Goal: Transaction & Acquisition: Purchase product/service

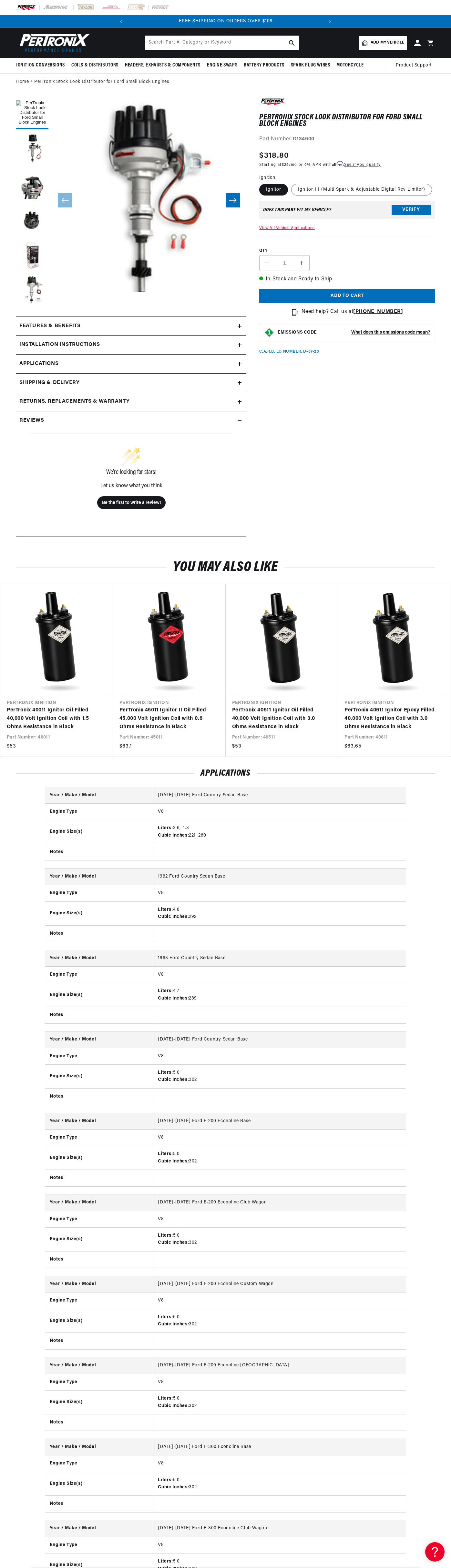
scroll to position [0, 196]
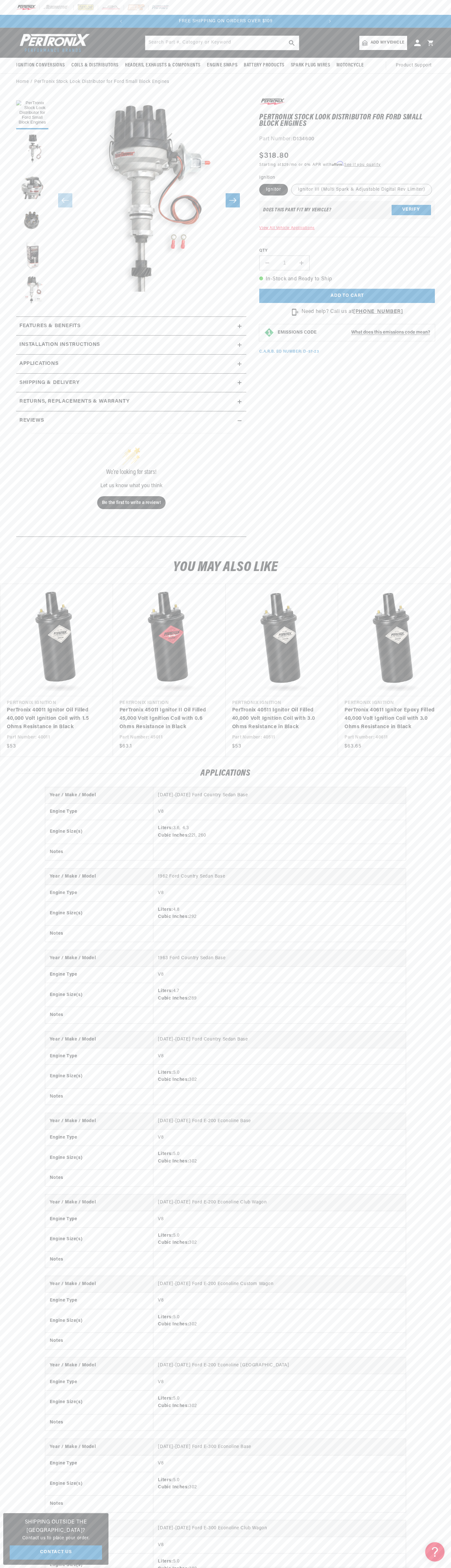
scroll to position [0, 196]
click at [172, 3] on div at bounding box center [225, 7] width 451 height 14
click at [97, 1568] on html "Skip to content Your cart Your cart is empty Get the right parts the first time…" at bounding box center [225, 784] width 451 height 1568
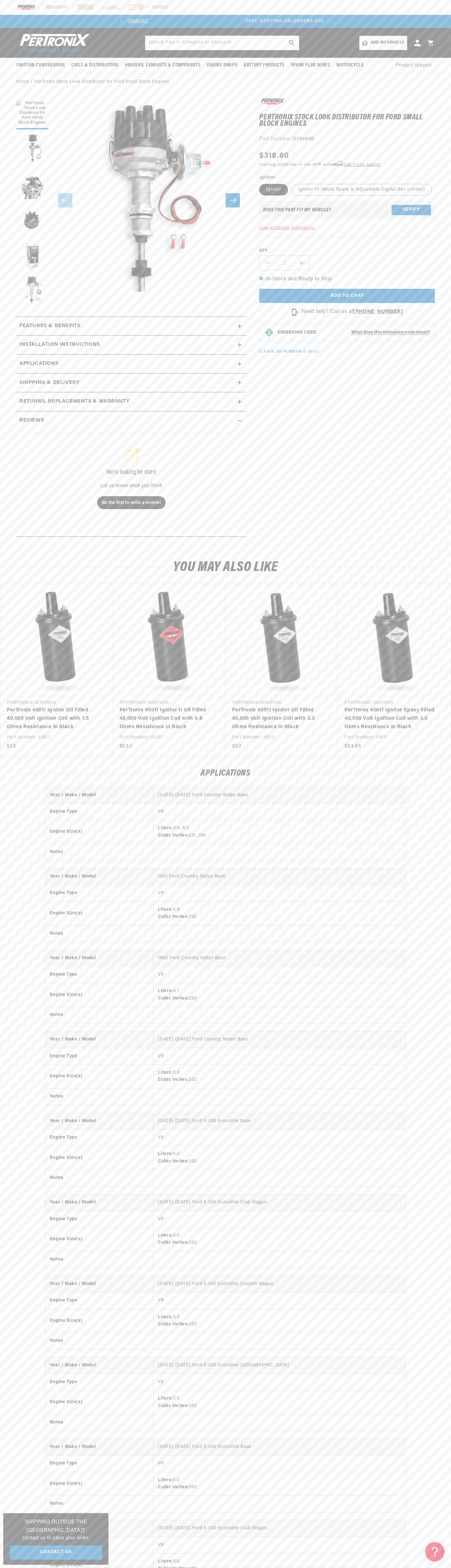
scroll to position [0, 0]
